Goal: Feedback & Contribution: Leave review/rating

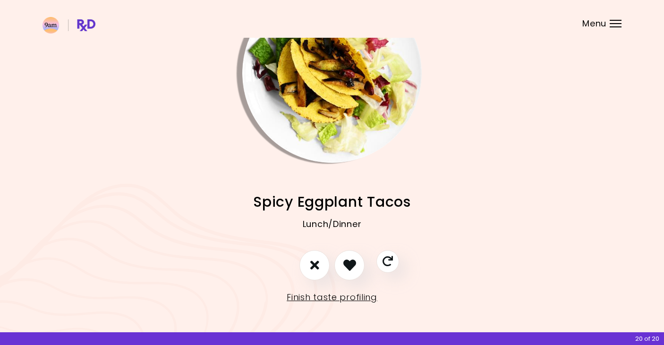
scroll to position [56, 0]
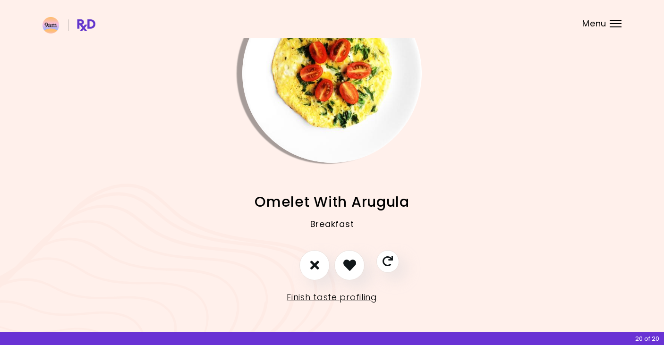
scroll to position [56, 0]
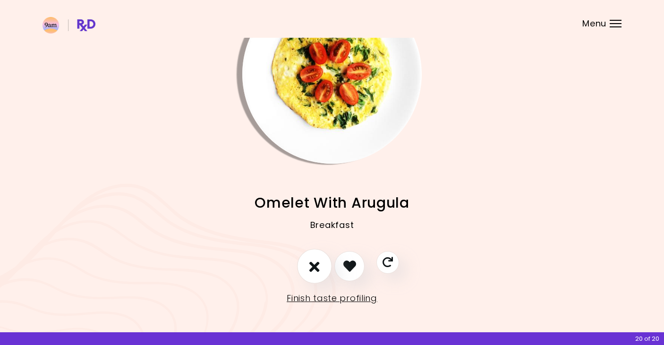
click at [310, 269] on icon "I don't like this recipe" at bounding box center [314, 266] width 10 height 15
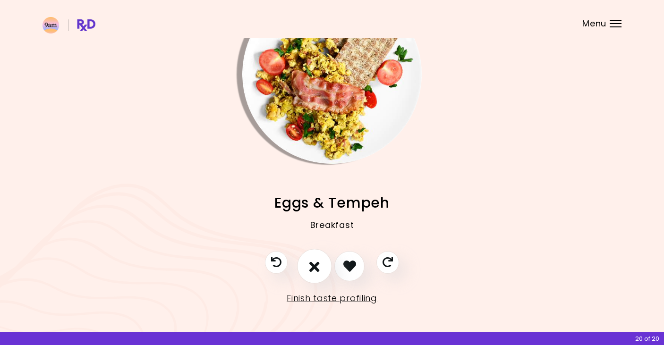
click at [313, 269] on icon "I don't like this recipe" at bounding box center [314, 266] width 10 height 15
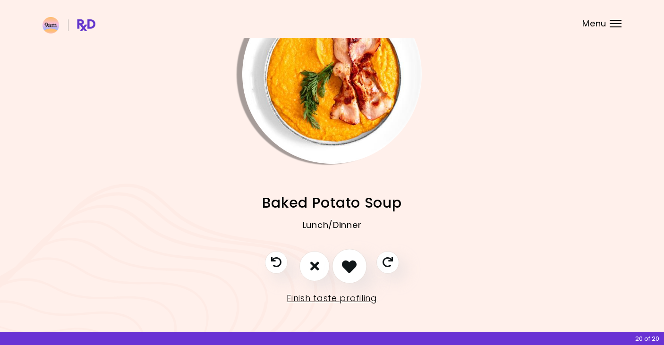
click at [348, 266] on icon "I like this recipe" at bounding box center [349, 266] width 15 height 15
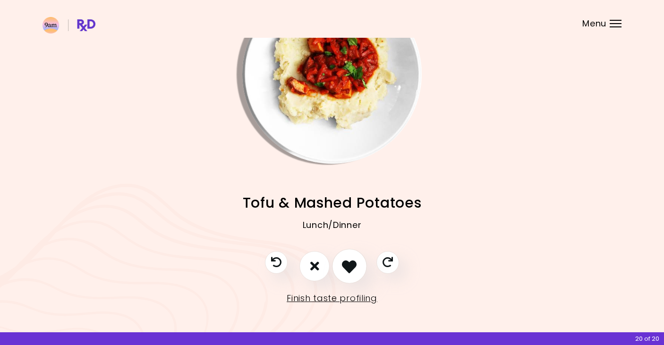
click at [348, 266] on icon "I like this recipe" at bounding box center [349, 266] width 15 height 15
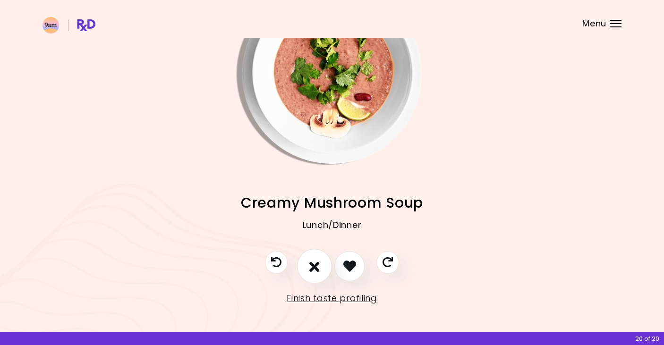
click at [317, 265] on icon "I don't like this recipe" at bounding box center [314, 266] width 10 height 15
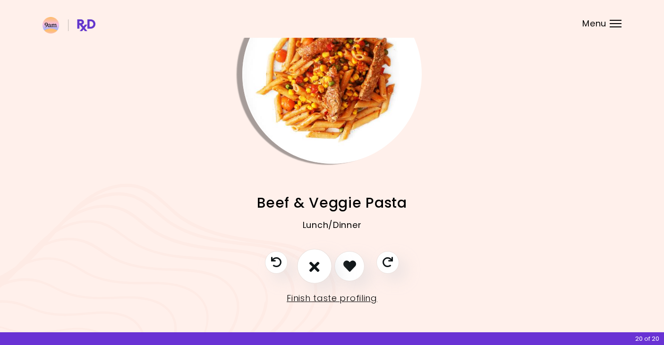
click at [315, 264] on icon "I don't like this recipe" at bounding box center [314, 266] width 10 height 15
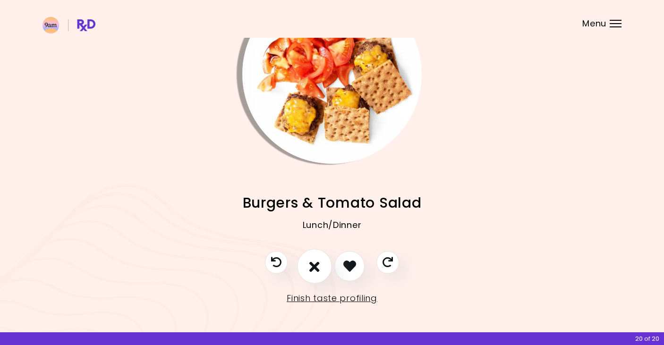
click at [315, 264] on icon "I don't like this recipe" at bounding box center [314, 266] width 10 height 15
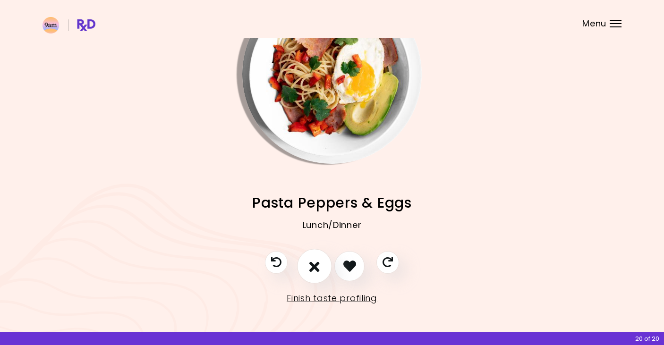
click at [315, 264] on icon "I don't like this recipe" at bounding box center [314, 266] width 10 height 15
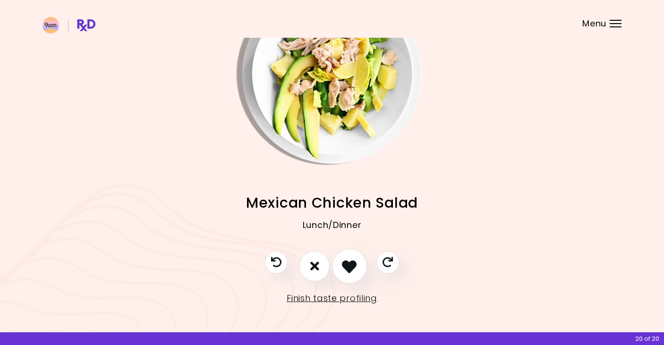
click at [346, 265] on icon "I like this recipe" at bounding box center [349, 266] width 15 height 15
